Goal: Download file/media

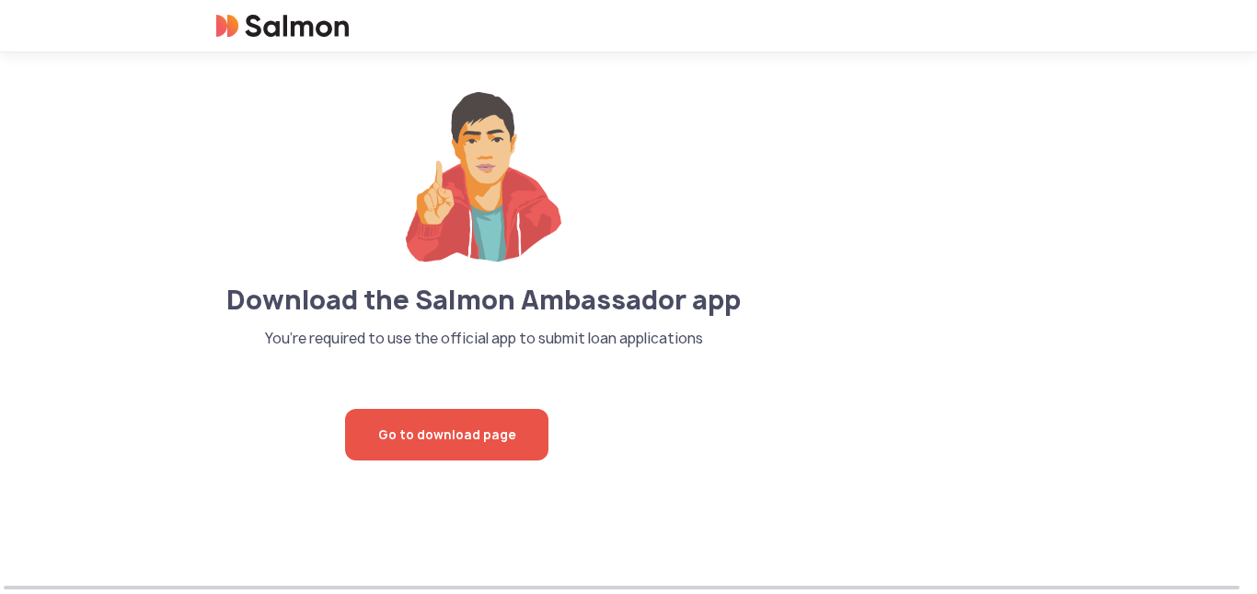
click at [456, 443] on span "Go to download page" at bounding box center [446, 435] width 137 height 52
